Goal: Find contact information: Find contact information

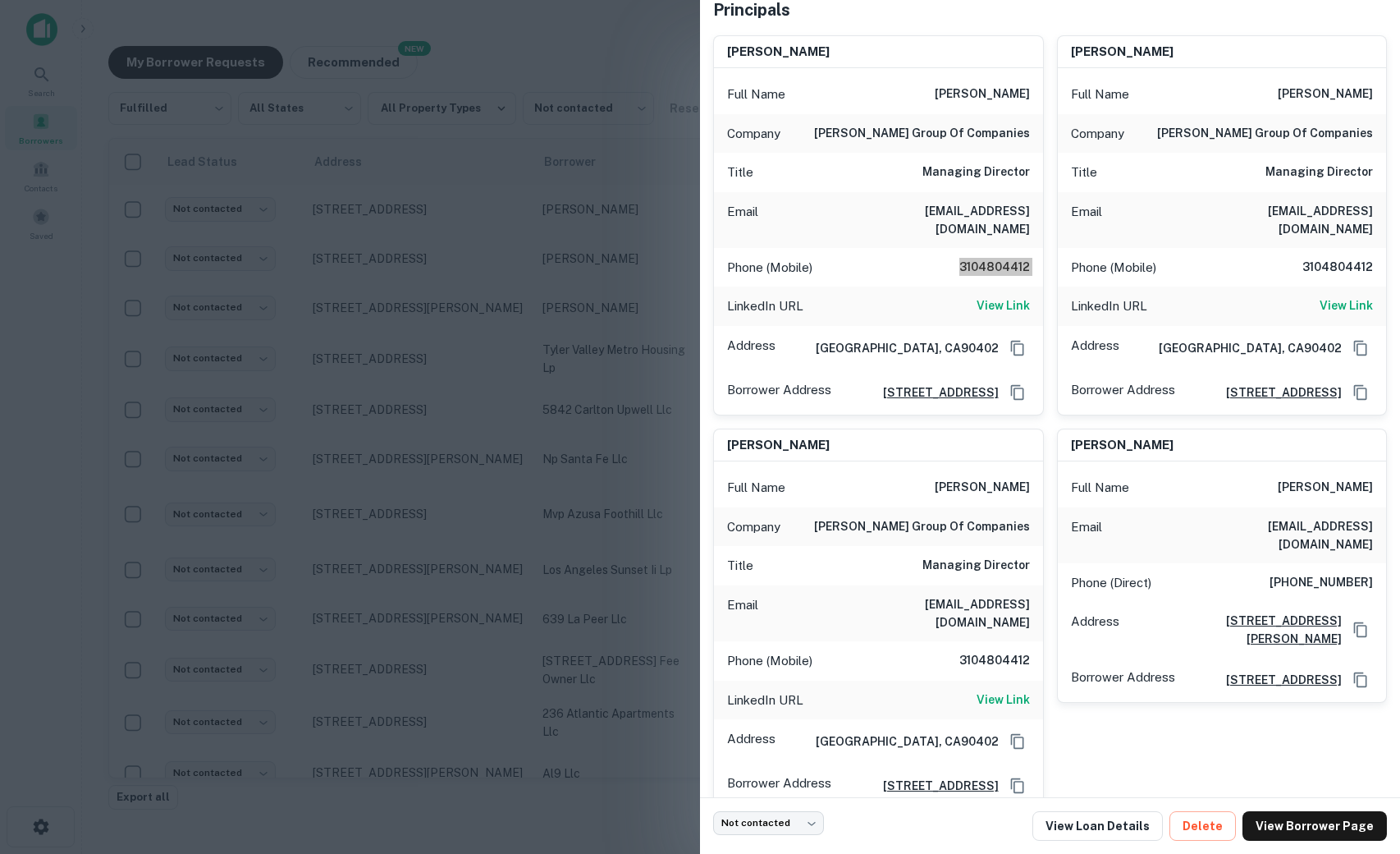
scroll to position [179, 0]
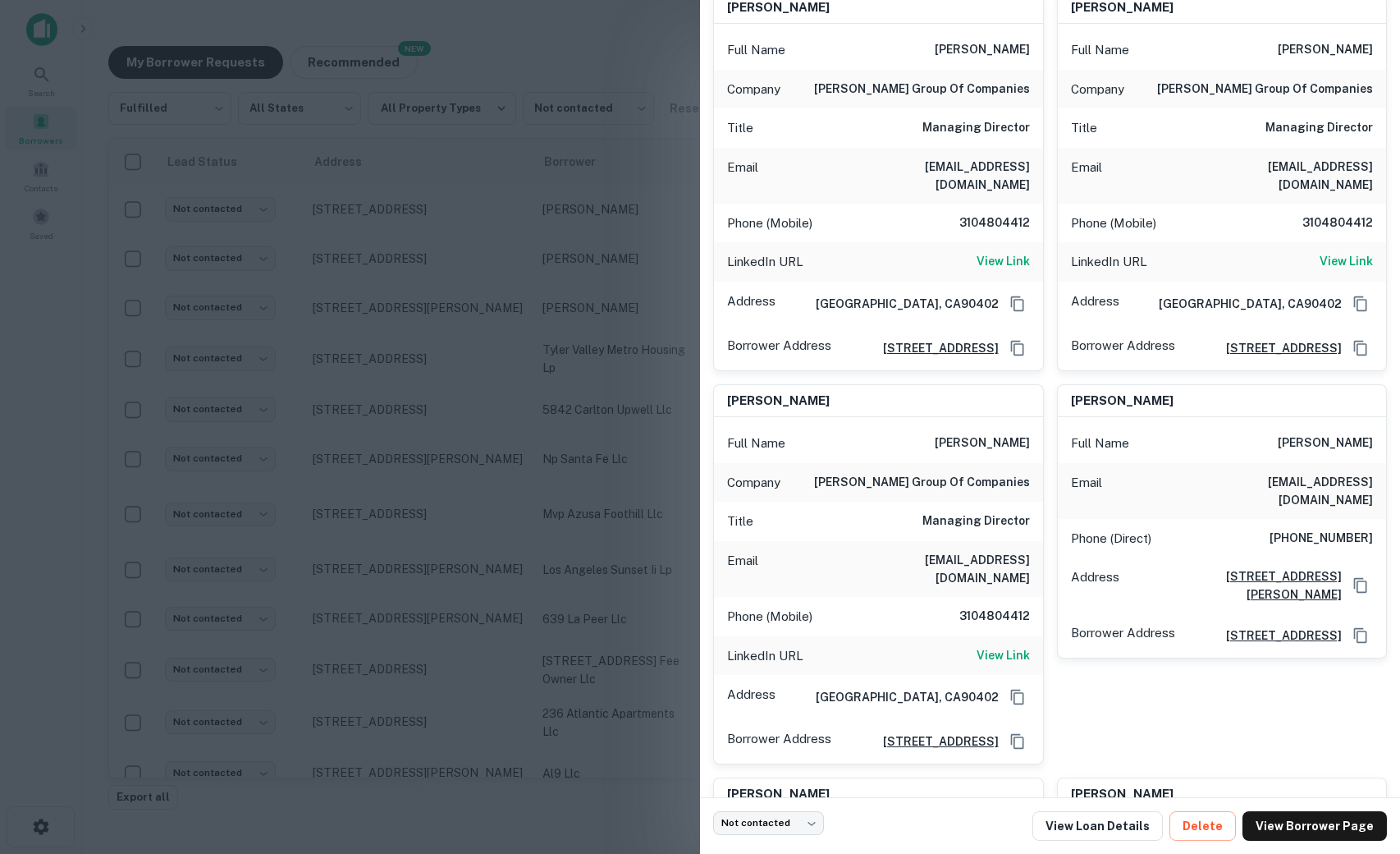
click at [1294, 529] on h6 "[PHONE_NUMBER]" at bounding box center [1321, 539] width 104 height 20
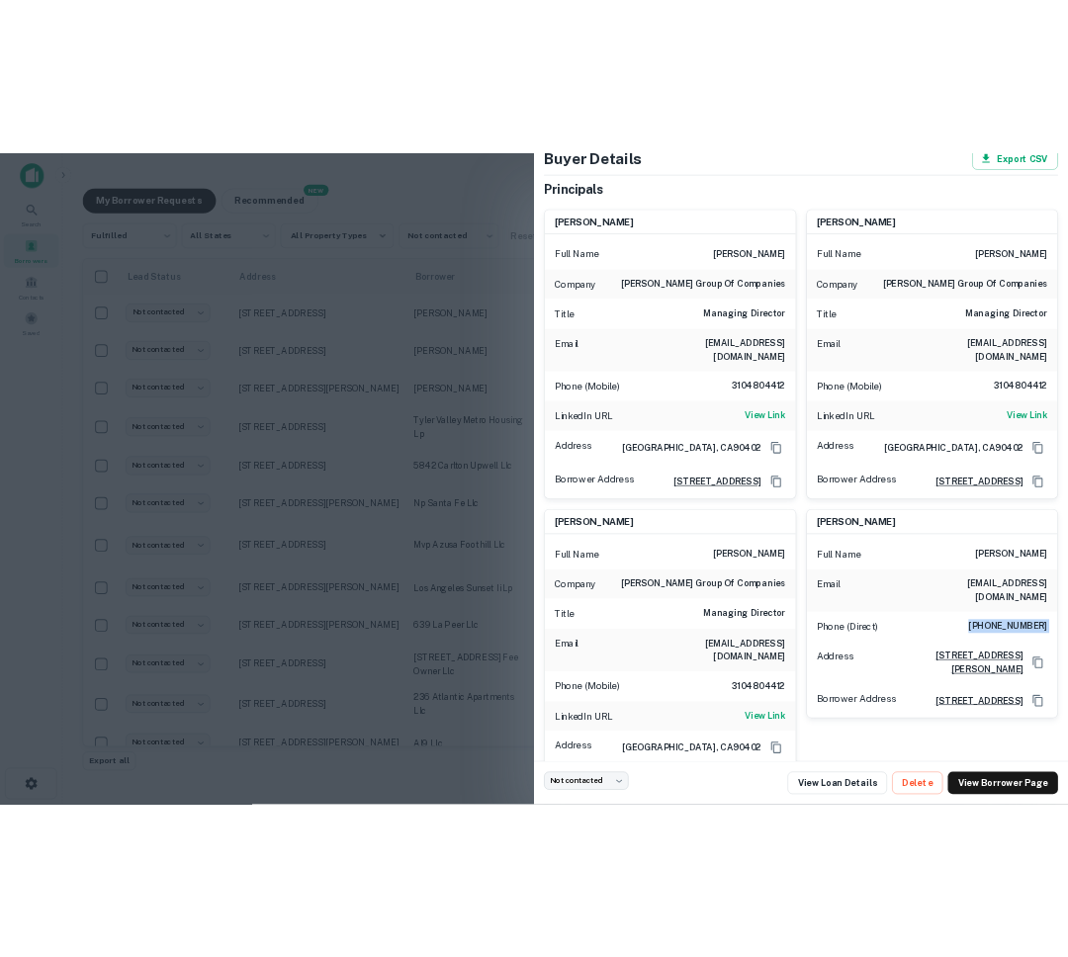
scroll to position [119, 0]
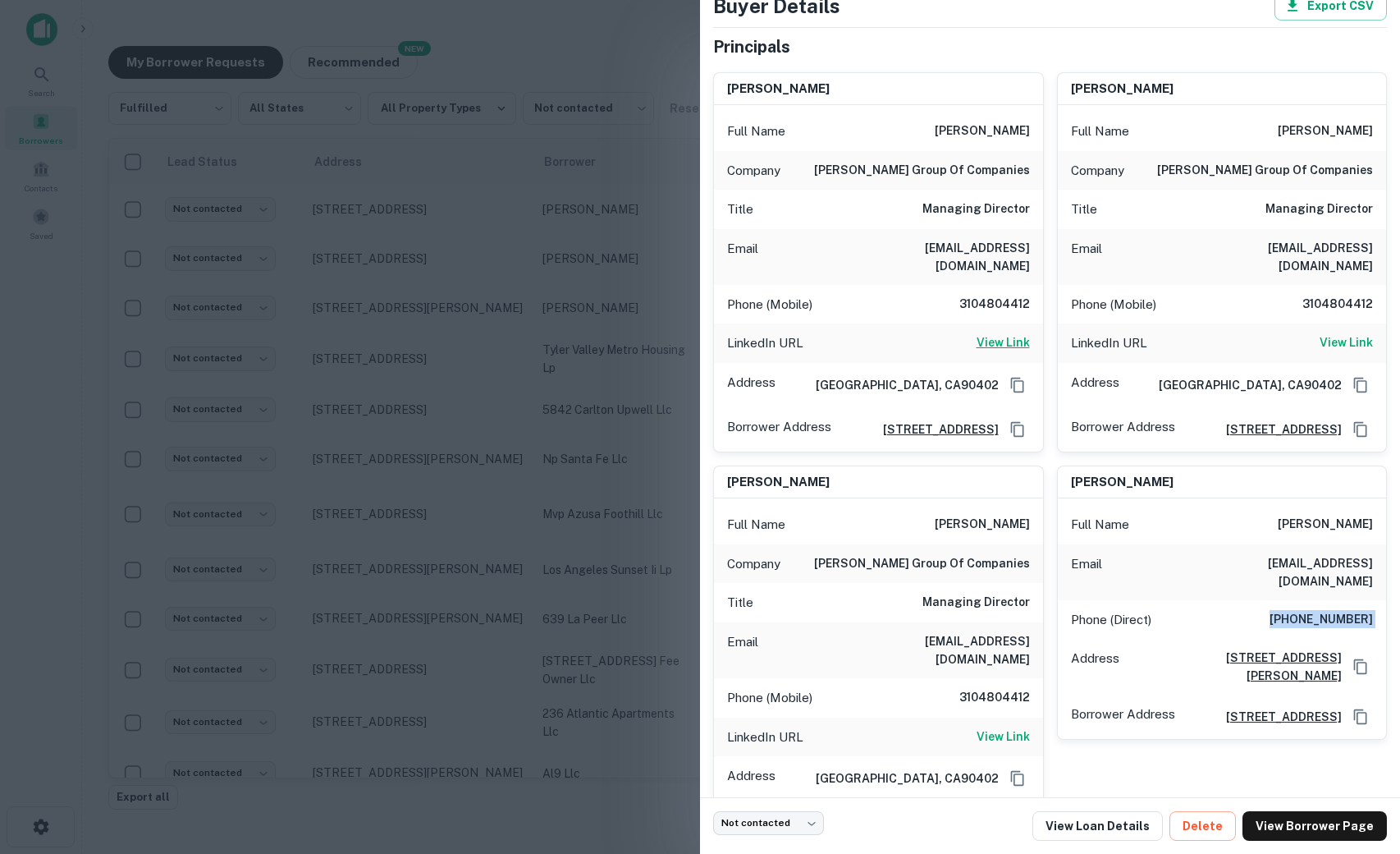
click at [1004, 333] on h6 "View Link" at bounding box center [1003, 342] width 53 height 18
click at [564, 186] on div at bounding box center [700, 427] width 1400 height 854
